Goal: Check status: Verify the current state of an ongoing process or item

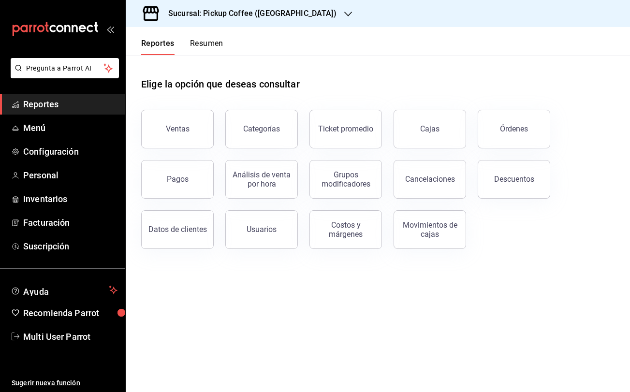
click at [193, 46] on button "Resumen" at bounding box center [206, 47] width 33 height 16
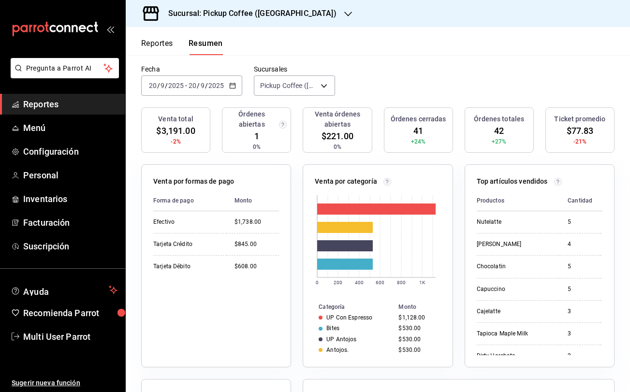
scroll to position [66, 0]
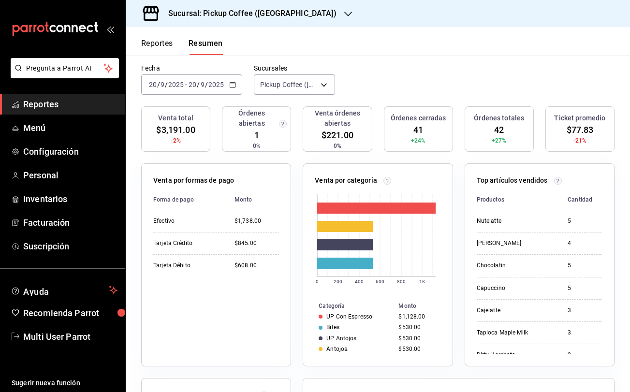
click at [502, 38] on header "Reportes Resumen" at bounding box center [378, 41] width 505 height 28
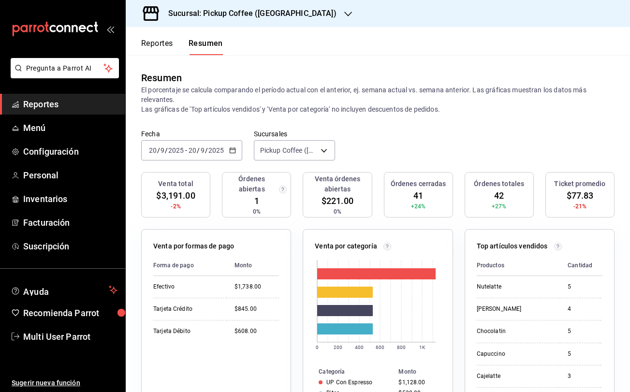
click at [324, 13] on div "Sucursal: Pickup Coffee ([GEOGRAPHIC_DATA])" at bounding box center [245, 13] width 223 height 27
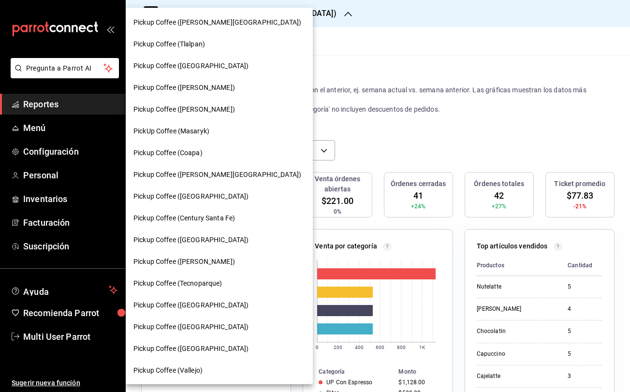
click at [383, 86] on div at bounding box center [315, 196] width 630 height 392
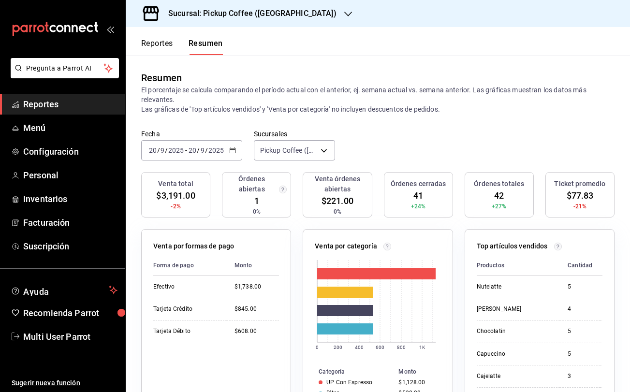
click at [313, 13] on div "Sucursal: Pickup Coffee ([GEOGRAPHIC_DATA])" at bounding box center [245, 13] width 223 height 27
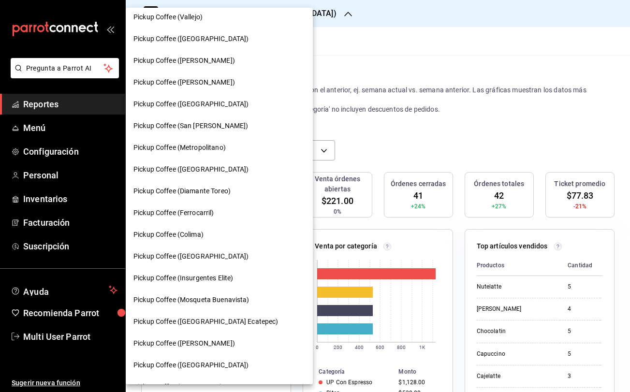
scroll to position [458, 0]
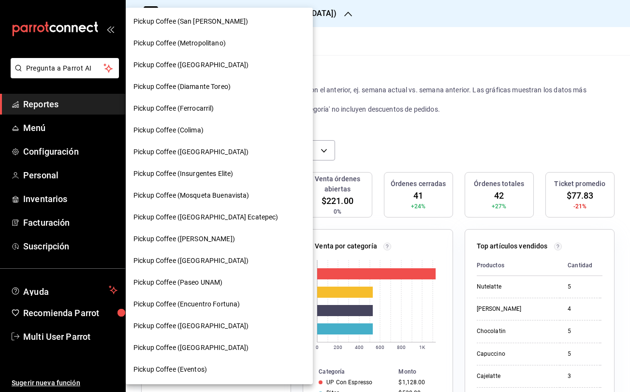
click at [215, 281] on span "Pickup Coffee (Paseo UNAM)" at bounding box center [178, 283] width 89 height 10
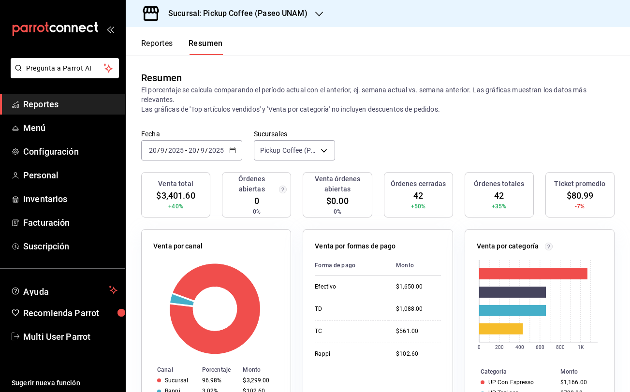
scroll to position [21, 0]
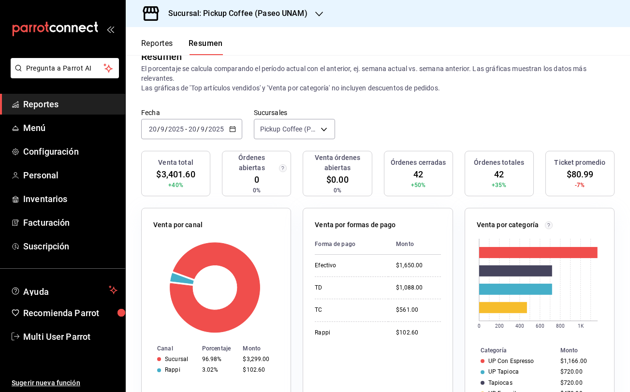
click at [236, 133] on div "[DATE] [DATE] - [DATE] [DATE]" at bounding box center [191, 129] width 101 height 20
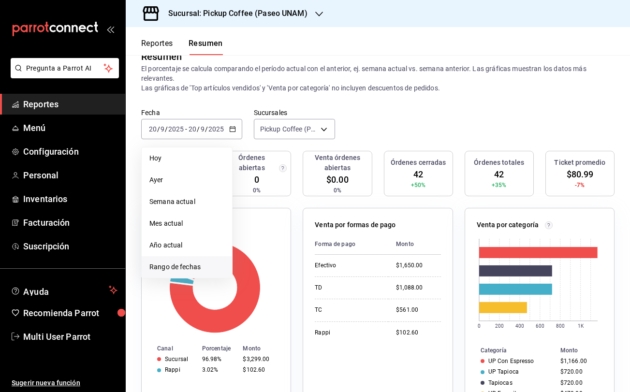
click at [202, 267] on span "Rango de fechas" at bounding box center [186, 267] width 75 height 10
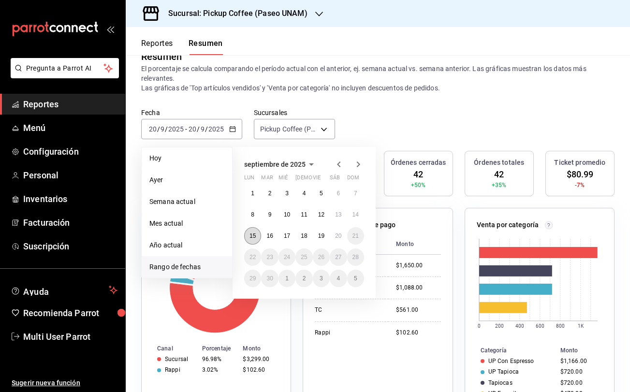
click at [252, 235] on abbr "15" at bounding box center [253, 236] width 6 height 7
click at [340, 238] on abbr "20" at bounding box center [338, 236] width 6 height 7
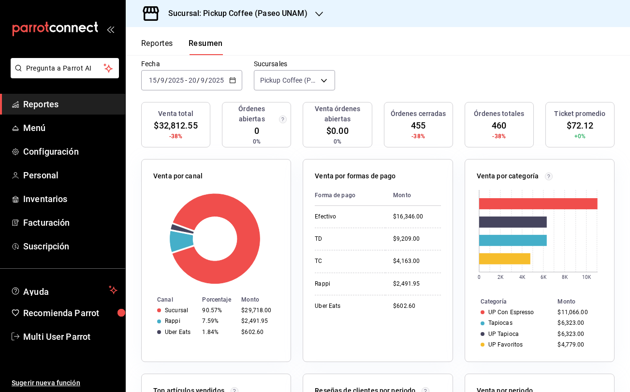
scroll to position [68, 0]
